Goal: Information Seeking & Learning: Learn about a topic

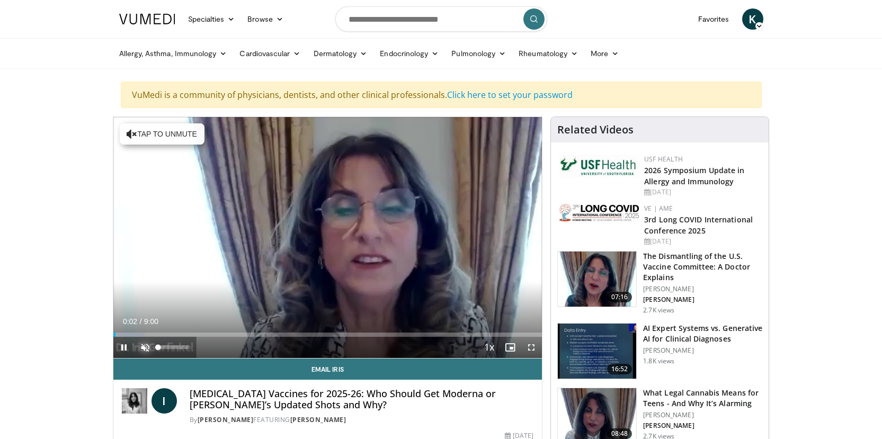
click at [143, 347] on span "Video Player" at bounding box center [145, 347] width 21 height 21
drag, startPoint x: 190, startPoint y: 349, endPoint x: 174, endPoint y: 345, distance: 15.7
click at [174, 345] on div "Volume Level" at bounding box center [166, 347] width 16 height 4
click at [171, 346] on div "Volume Level" at bounding box center [165, 347] width 14 height 4
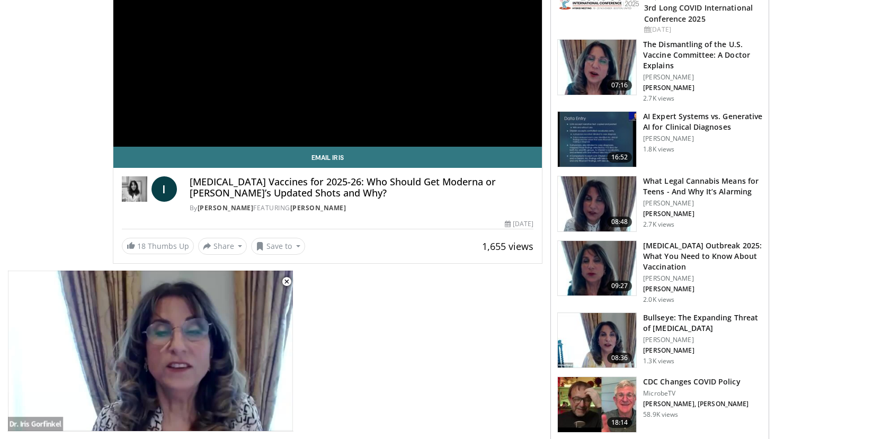
scroll to position [184, 0]
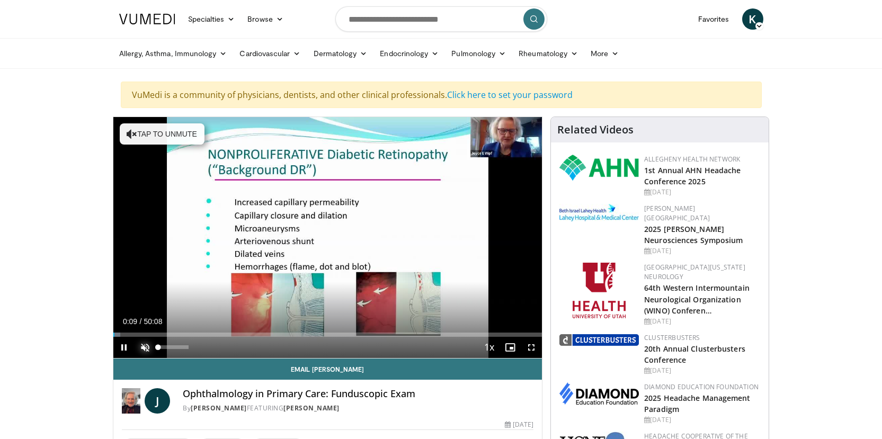
click at [143, 345] on span "Video Player" at bounding box center [145, 347] width 21 height 21
drag, startPoint x: 172, startPoint y: 345, endPoint x: 177, endPoint y: 344, distance: 5.3
click at [177, 345] on div "Volume Level" at bounding box center [167, 347] width 19 height 4
